Goal: Task Accomplishment & Management: Manage account settings

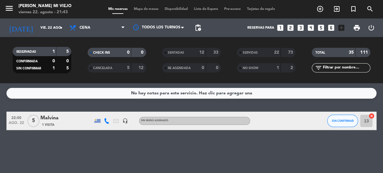
click at [96, 120] on div at bounding box center [97, 121] width 6 height 4
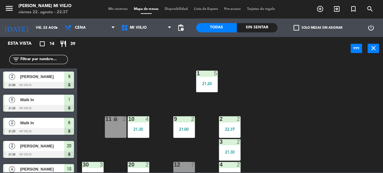
click at [114, 8] on span "Mis reservas" at bounding box center [118, 8] width 26 height 3
